Goal: Find specific page/section: Find specific page/section

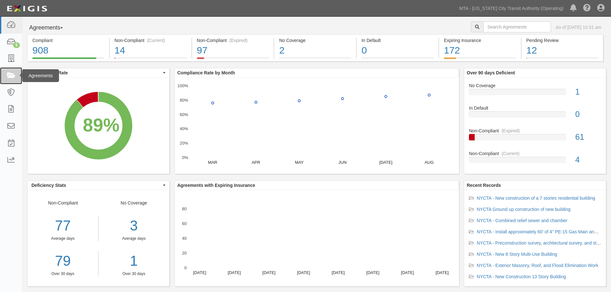
click at [13, 79] on icon at bounding box center [10, 75] width 9 height 7
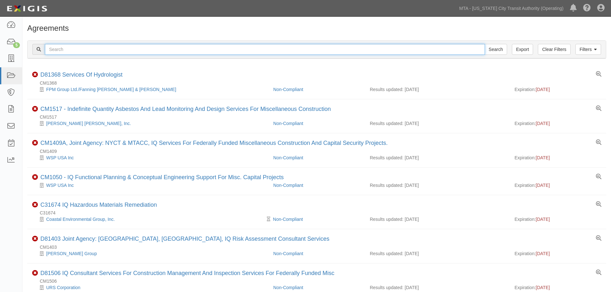
drag, startPoint x: 0, startPoint y: 0, endPoint x: 72, endPoint y: 52, distance: 88.6
click at [73, 48] on input "text" at bounding box center [265, 49] width 440 height 11
paste input "INS1378"
type input "INS1378"
click at [485, 44] on input "Search" at bounding box center [496, 49] width 22 height 11
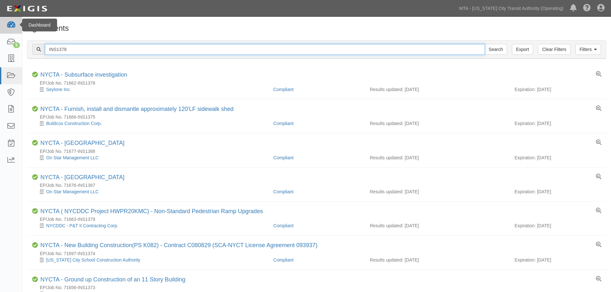
drag, startPoint x: 74, startPoint y: 47, endPoint x: 11, endPoint y: 31, distance: 65.0
type input "71597"
click at [485, 44] on input "Search" at bounding box center [496, 49] width 22 height 11
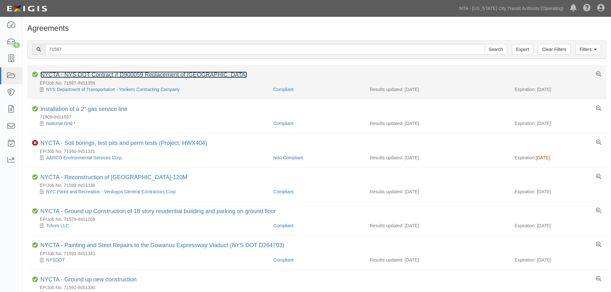
click at [97, 76] on link "NYCTA - NYS DOT Contract # D900059 Replacement of [GEOGRAPHIC_DATA]" at bounding box center [143, 75] width 207 height 6
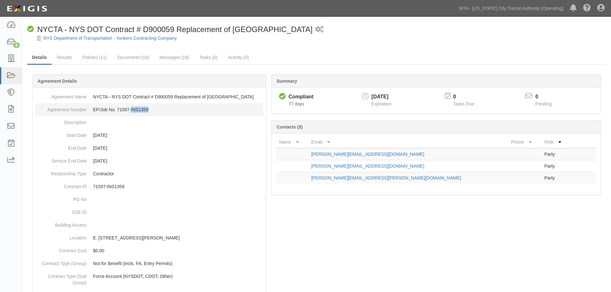
drag, startPoint x: 151, startPoint y: 111, endPoint x: 131, endPoint y: 111, distance: 20.9
click at [131, 111] on dd "EP/Job No. 71597-INS1359" at bounding box center [149, 109] width 228 height 13
copy dd "INS1359"
drag, startPoint x: 98, startPoint y: 60, endPoint x: 105, endPoint y: 64, distance: 7.9
click at [98, 60] on link "Policies (11)" at bounding box center [95, 58] width 34 height 14
